Goal: Navigation & Orientation: Find specific page/section

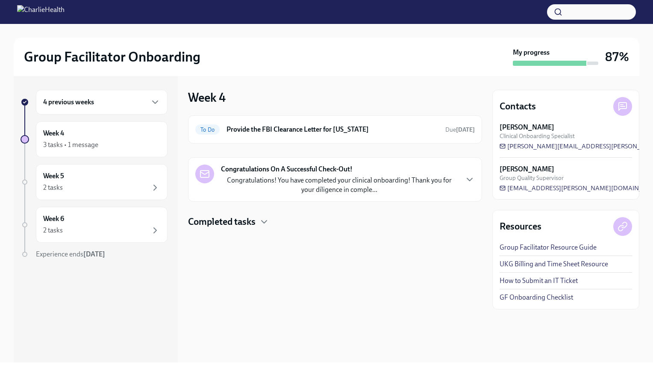
click at [361, 170] on div "Congratulations On A Successful Check-Out! Congratulations! You have completed …" at bounding box center [339, 179] width 237 height 30
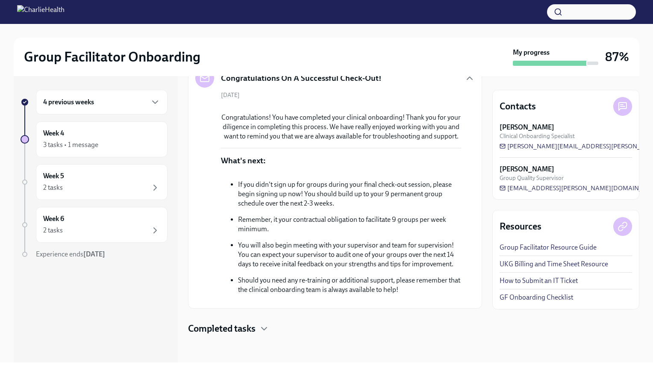
scroll to position [203, 0]
click at [263, 330] on icon "button" at bounding box center [264, 328] width 10 height 10
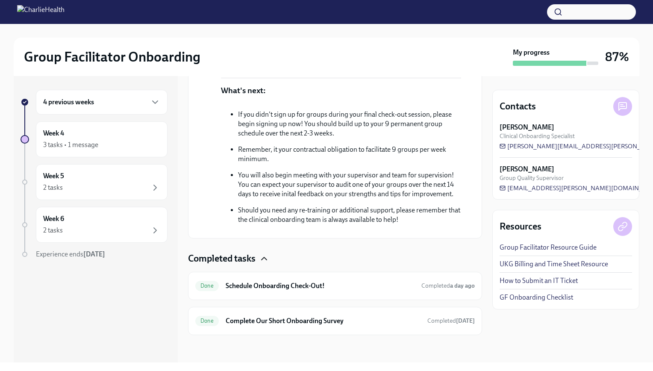
scroll to position [272, 0]
click at [114, 180] on div "Week 5 2 tasks" at bounding box center [101, 181] width 117 height 21
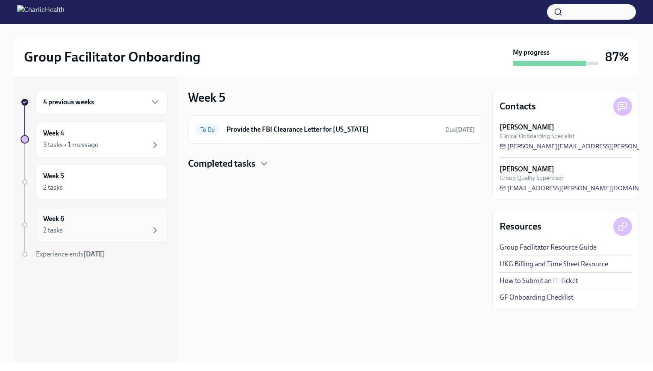
click at [136, 219] on div "Week 6 2 tasks" at bounding box center [101, 224] width 117 height 21
click at [127, 129] on div "Week 4 3 tasks • 1 message" at bounding box center [101, 139] width 117 height 21
